Goal: Information Seeking & Learning: Learn about a topic

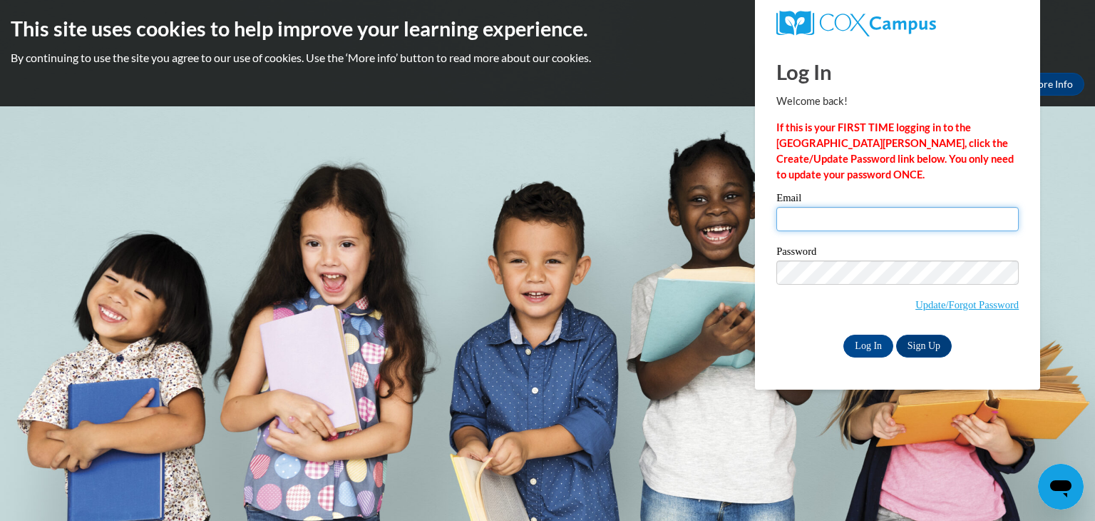
click at [828, 218] on input "Email" at bounding box center [897, 219] width 242 height 24
type input "SJohnson@lccaa.net"
click at [867, 339] on input "Log In" at bounding box center [869, 345] width 50 height 23
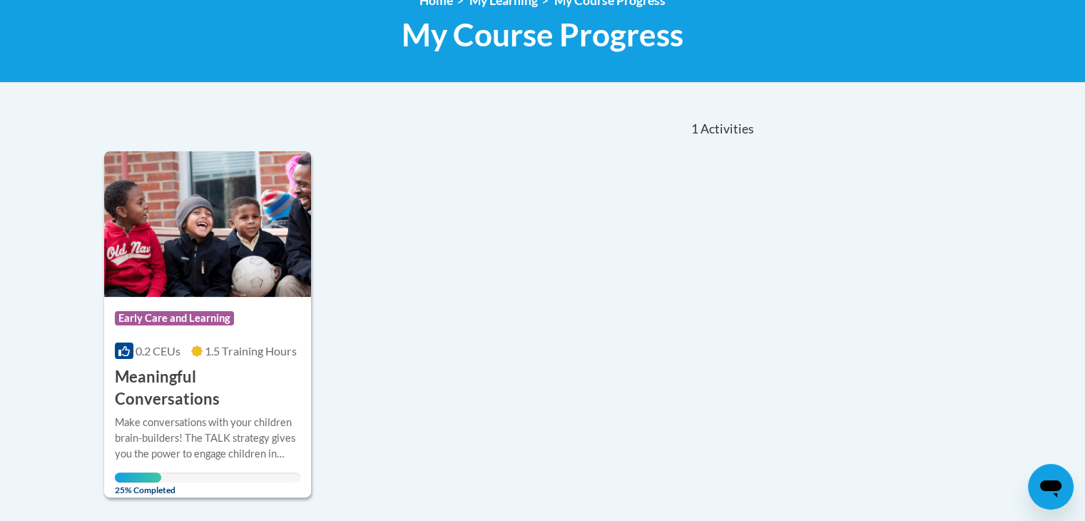
scroll to position [217, 0]
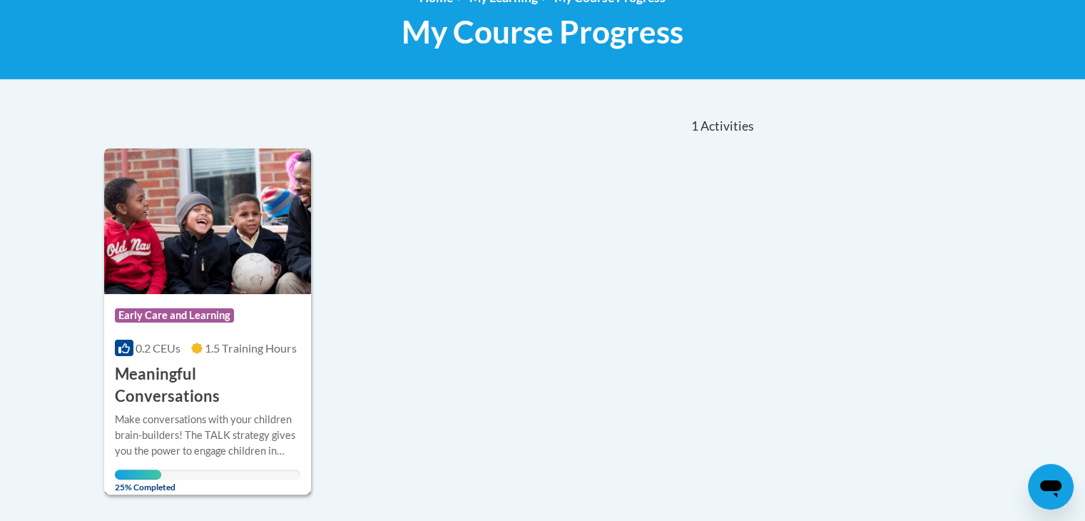
click at [167, 364] on h3 "Meaningful Conversations" at bounding box center [208, 385] width 186 height 44
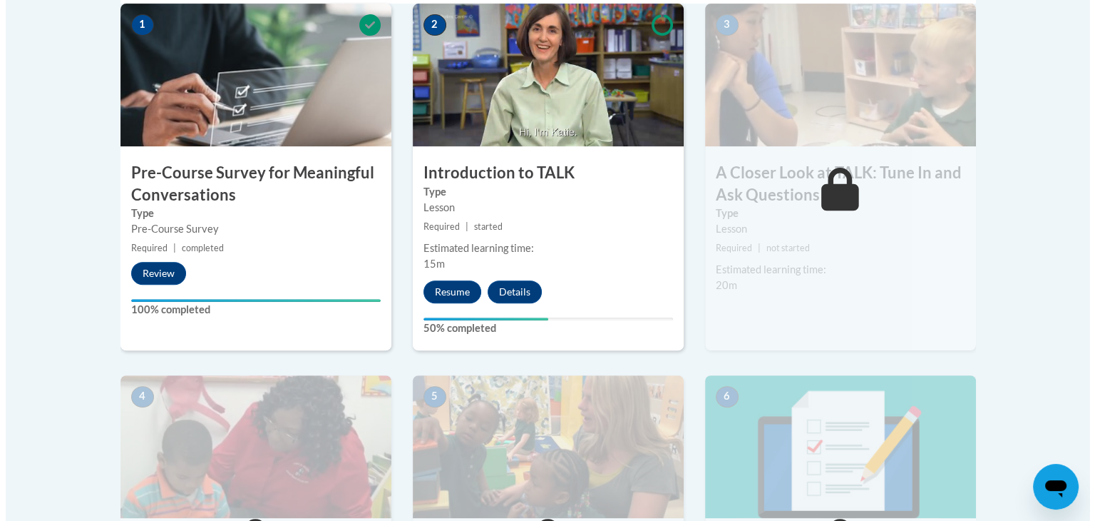
scroll to position [496, 0]
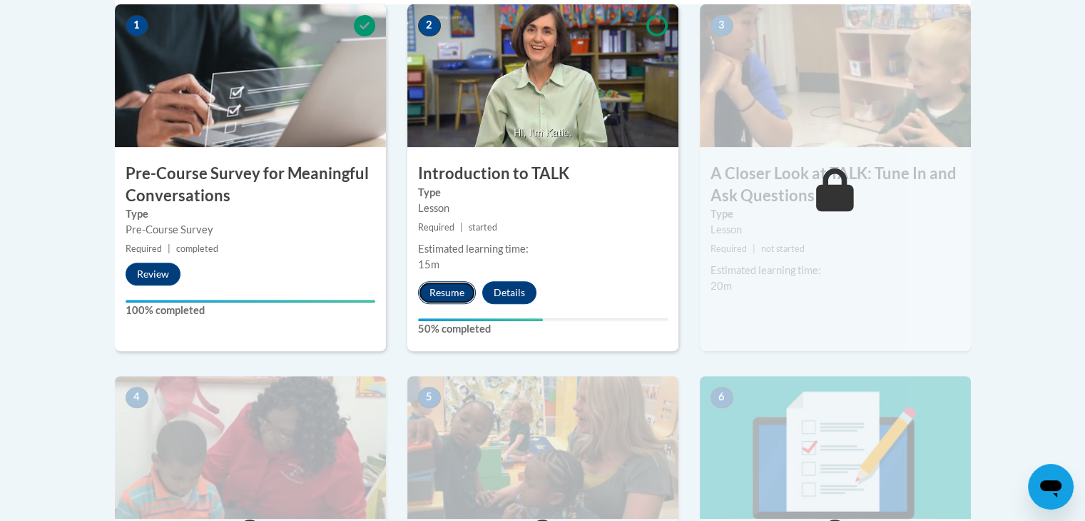
click at [456, 288] on button "Resume" at bounding box center [447, 292] width 58 height 23
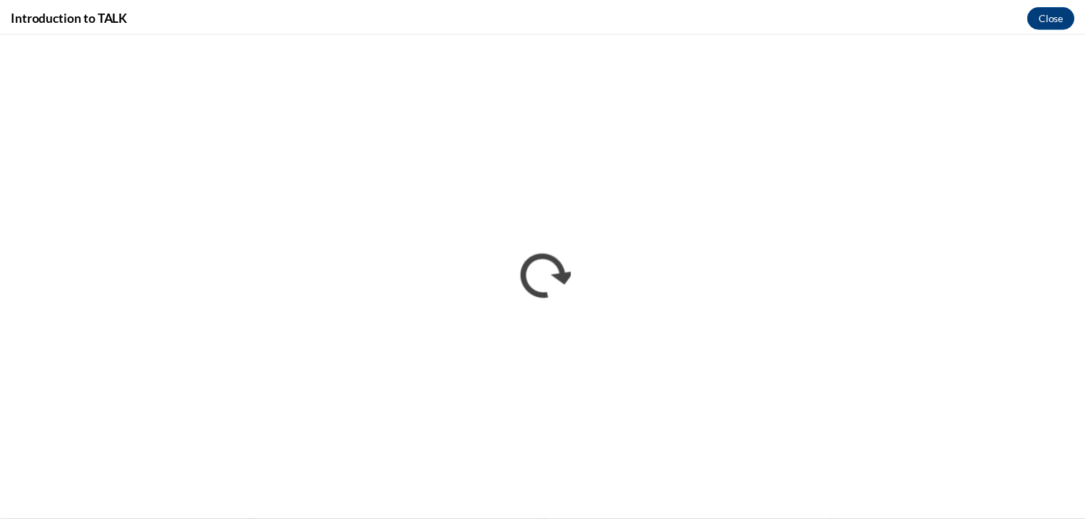
scroll to position [0, 0]
click at [1062, 19] on button "Close" at bounding box center [1061, 15] width 48 height 23
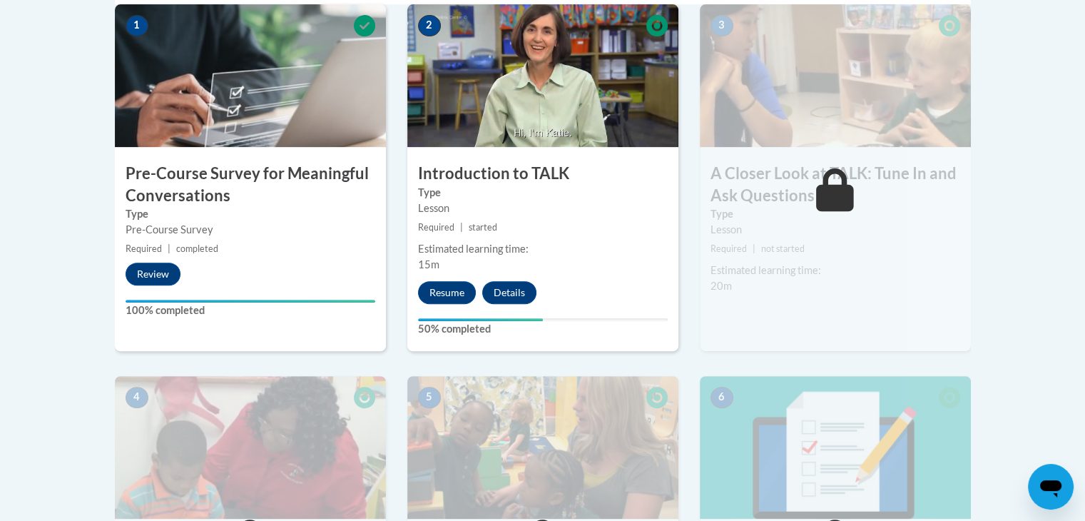
click at [647, 29] on icon at bounding box center [656, 25] width 21 height 21
click at [655, 22] on icon at bounding box center [656, 25] width 21 height 21
click at [523, 281] on button "Details" at bounding box center [509, 292] width 54 height 23
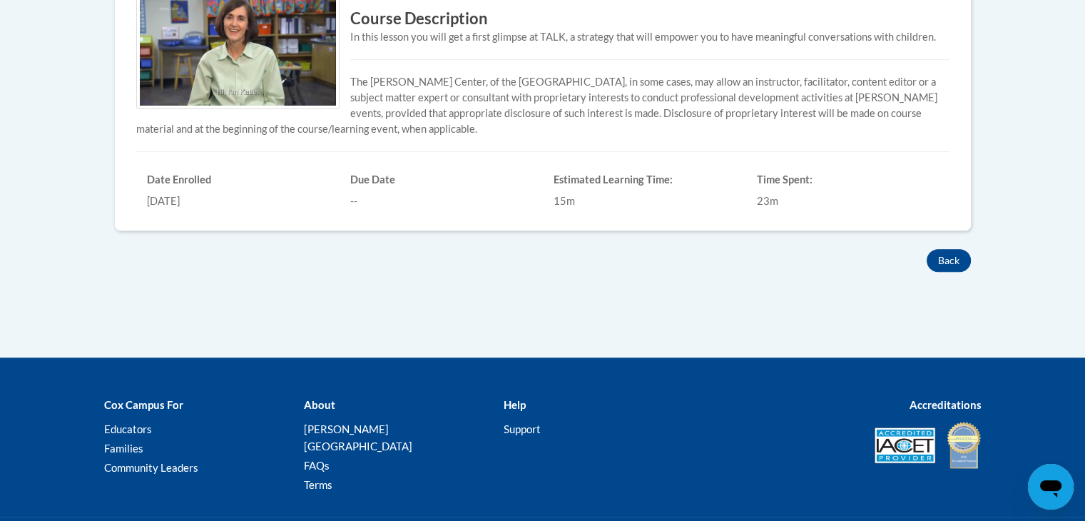
scroll to position [484, 0]
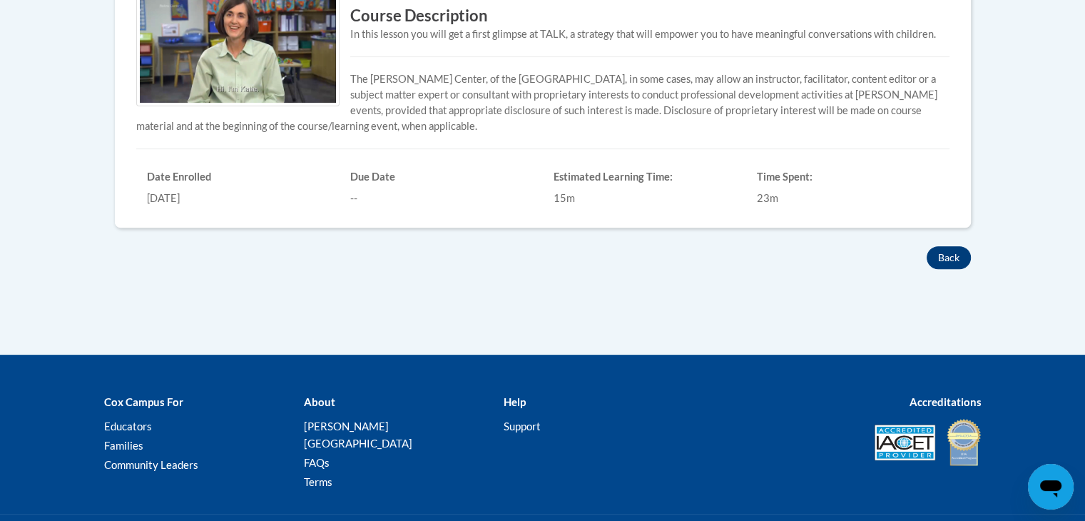
click at [958, 252] on button "Back" at bounding box center [948, 257] width 44 height 23
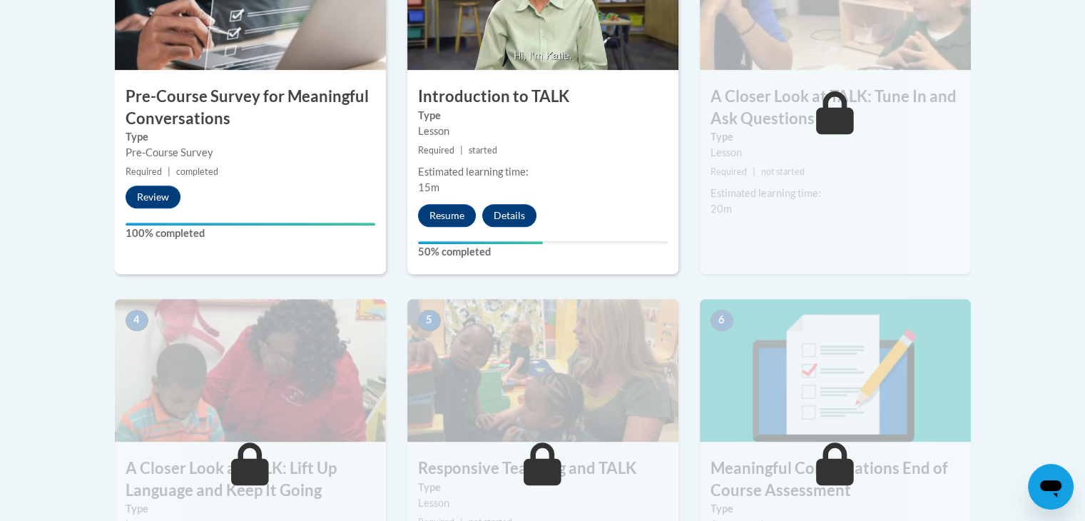
scroll to position [573, 0]
click at [508, 217] on button "Details" at bounding box center [509, 216] width 54 height 23
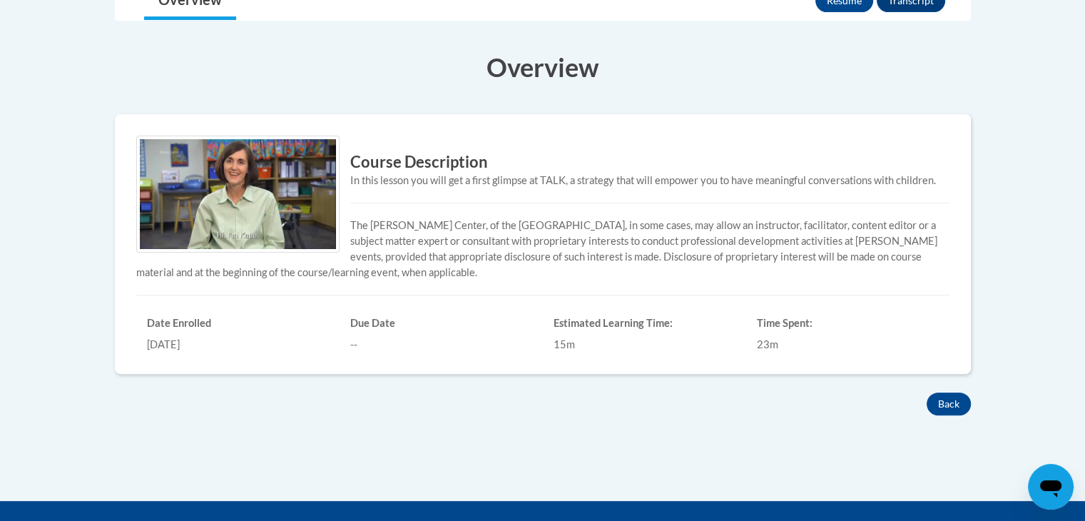
scroll to position [343, 0]
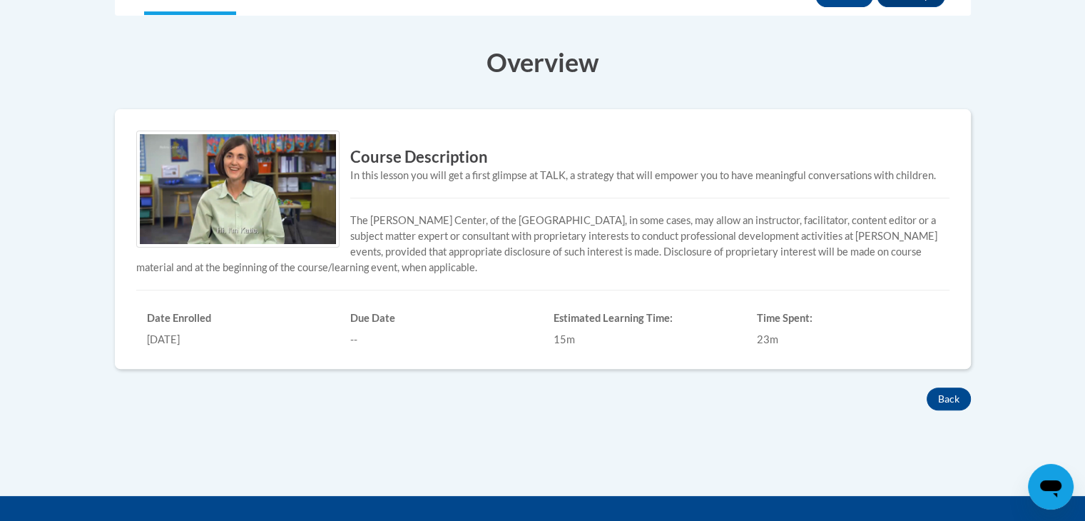
click at [443, 336] on div "--" at bounding box center [441, 340] width 182 height 16
click at [641, 308] on div "Estimated Learning Time: 15m" at bounding box center [644, 325] width 203 height 43
click at [958, 334] on div "Course Description In this lesson you will get a first glimpse at TALK, a strat…" at bounding box center [542, 238] width 834 height 217
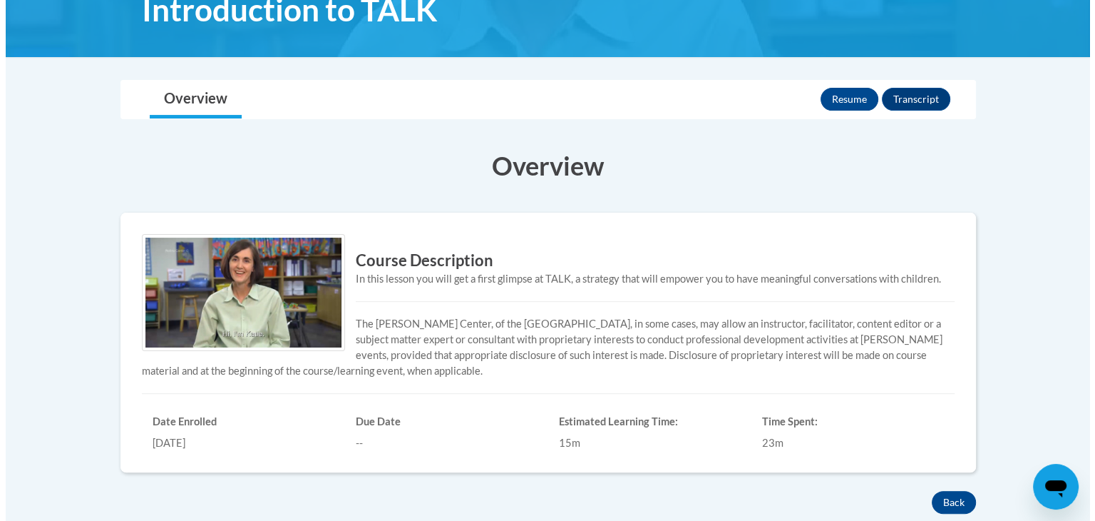
scroll to position [238, 0]
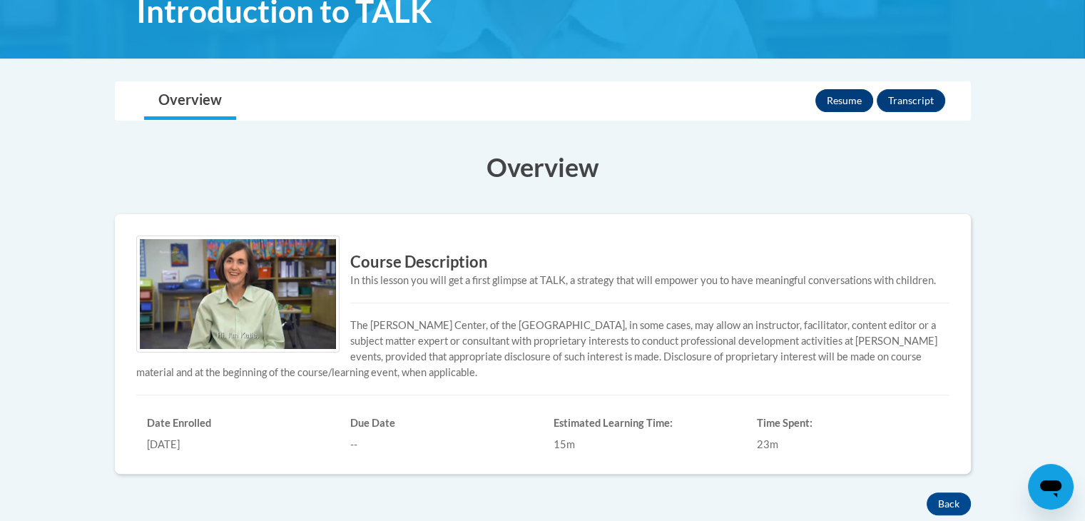
click at [850, 91] on button "Resume" at bounding box center [844, 100] width 58 height 23
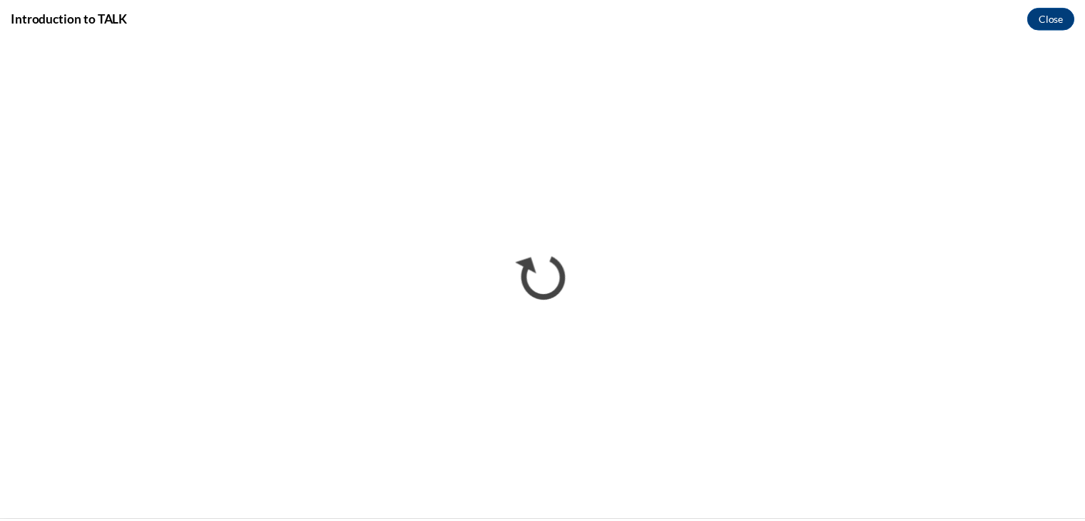
scroll to position [0, 0]
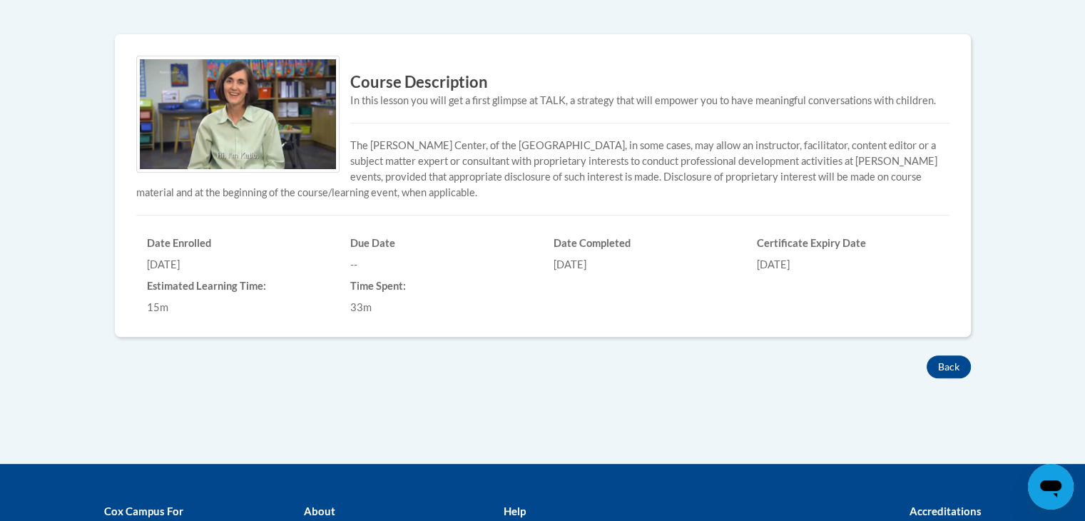
scroll to position [419, 0]
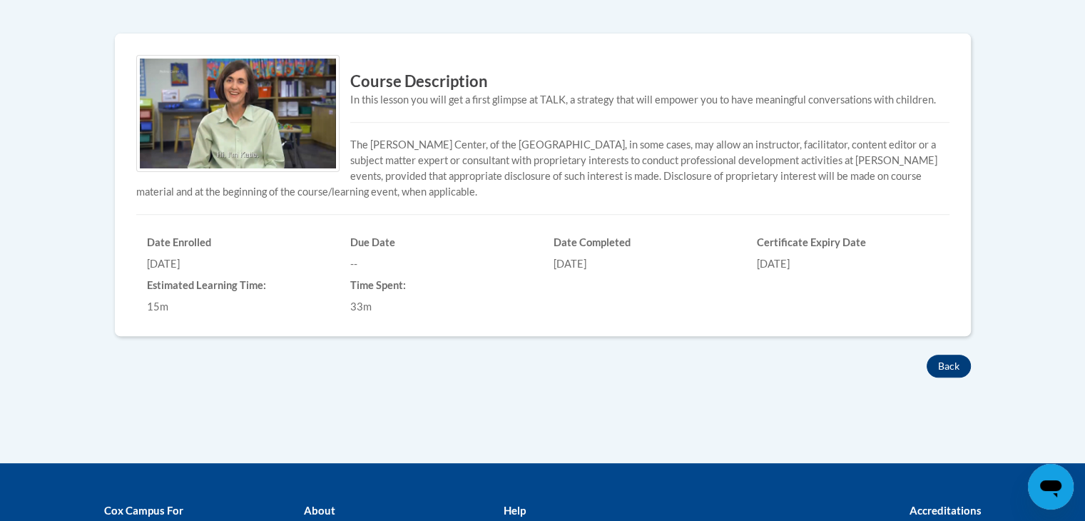
click at [968, 357] on button "Back" at bounding box center [948, 365] width 44 height 23
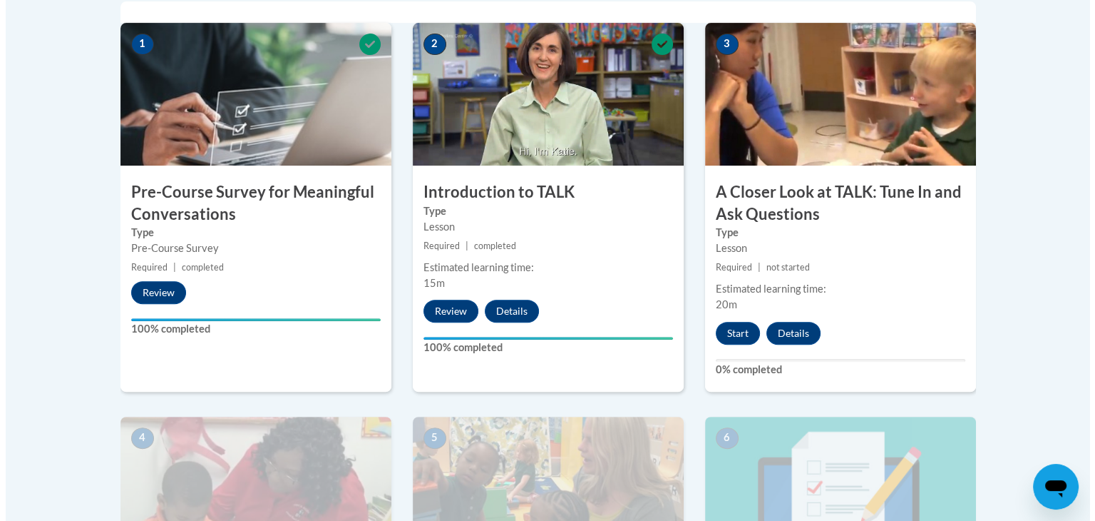
scroll to position [475, 0]
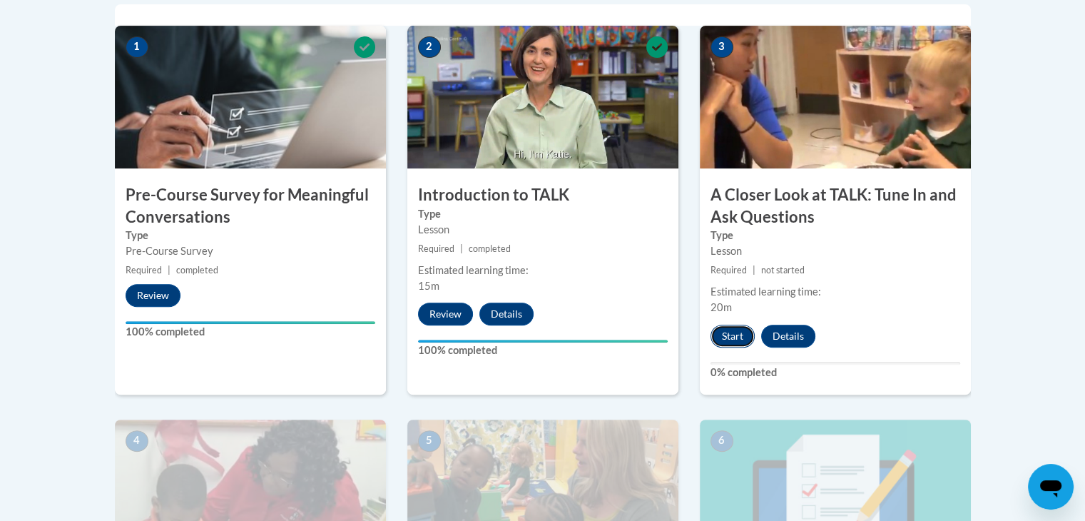
click at [747, 331] on button "Start" at bounding box center [732, 335] width 44 height 23
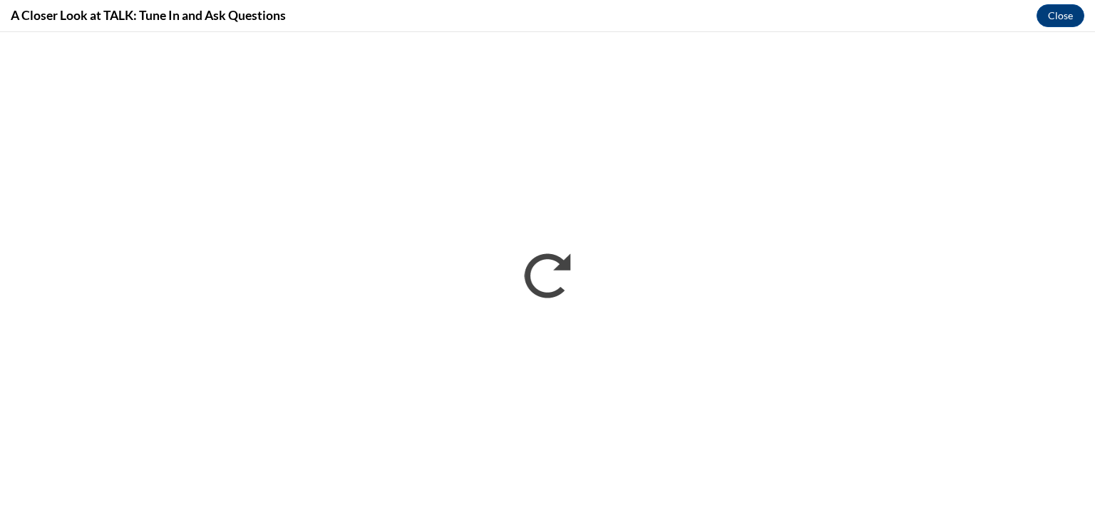
scroll to position [0, 0]
click at [1066, 18] on button "Close" at bounding box center [1061, 15] width 48 height 23
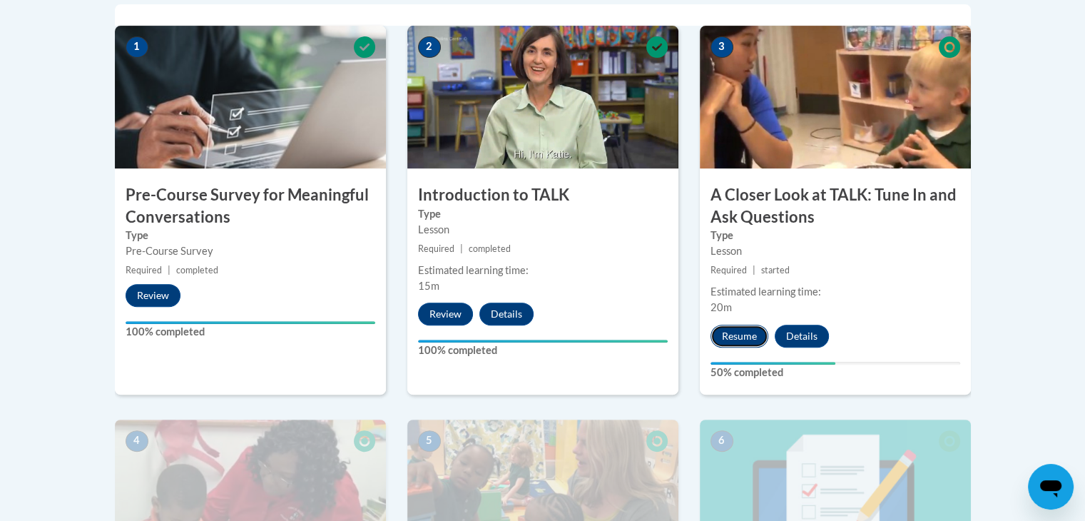
click at [739, 339] on button "Resume" at bounding box center [739, 335] width 58 height 23
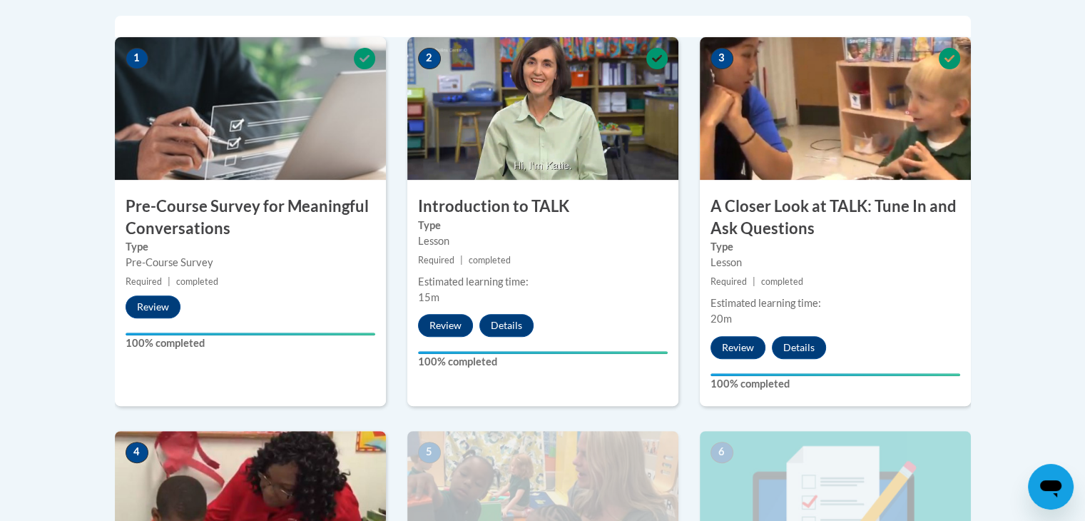
scroll to position [476, 0]
